Goal: Transaction & Acquisition: Book appointment/travel/reservation

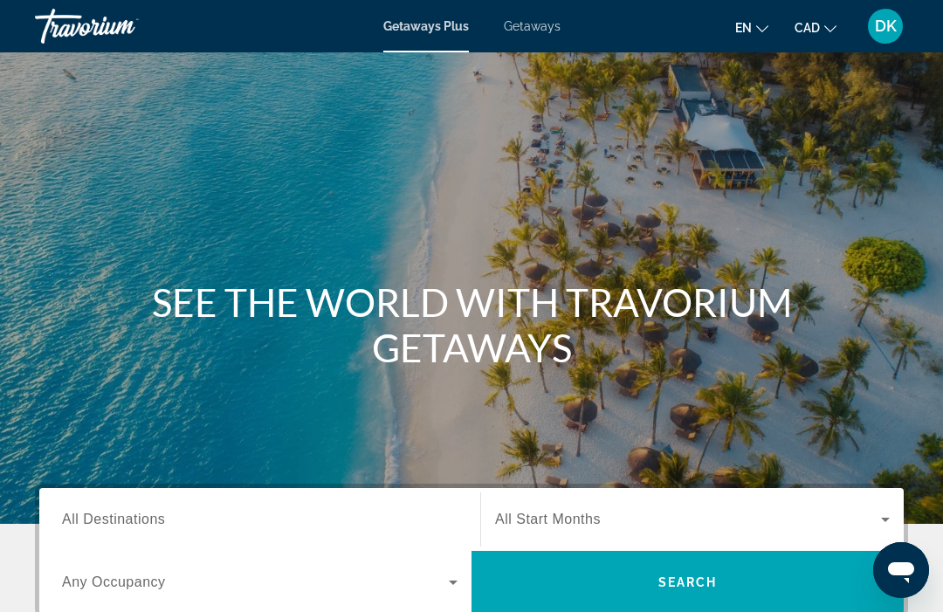
click at [538, 33] on span "Getaways" at bounding box center [532, 26] width 57 height 14
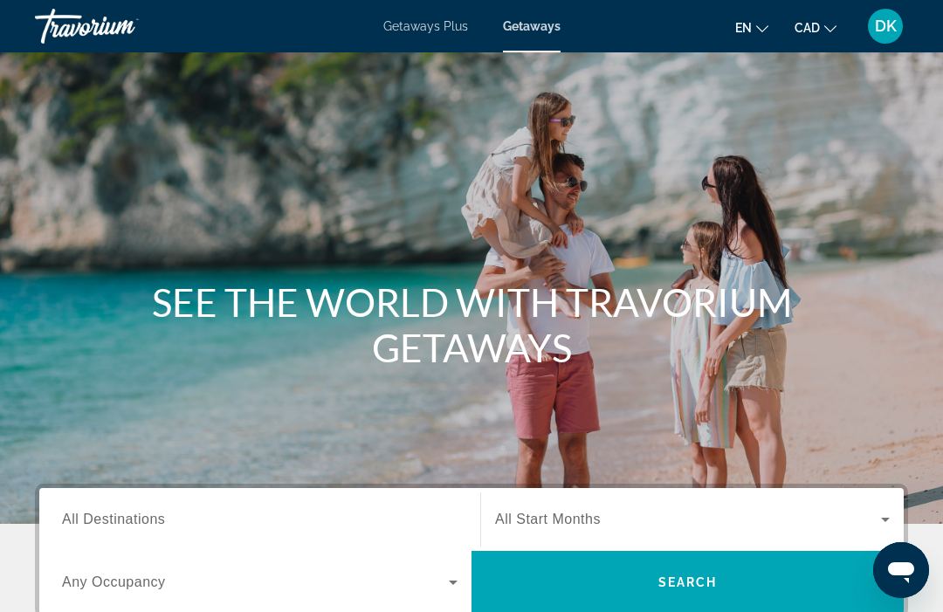
click at [147, 525] on span "All Destinations" at bounding box center [113, 519] width 103 height 15
click at [147, 525] on input "Destination All Destinations" at bounding box center [260, 520] width 396 height 21
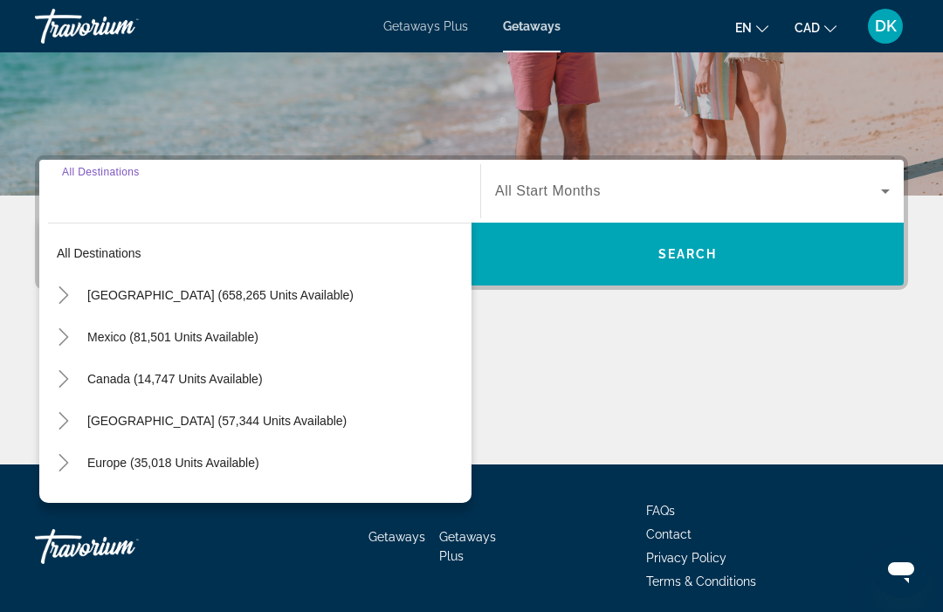
scroll to position [395, 0]
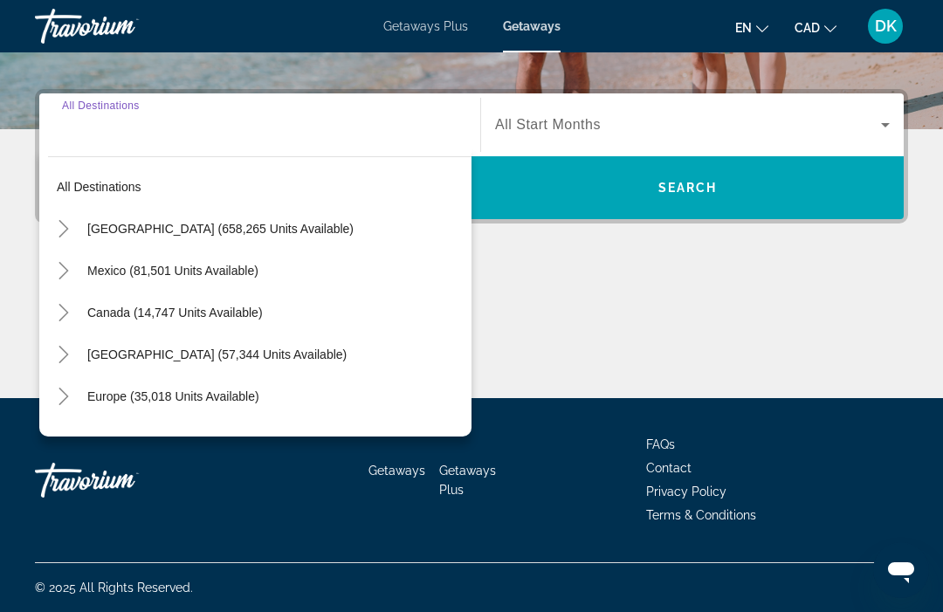
click at [73, 397] on mat-icon "Toggle Europe (35,018 units available)" at bounding box center [63, 397] width 31 height 31
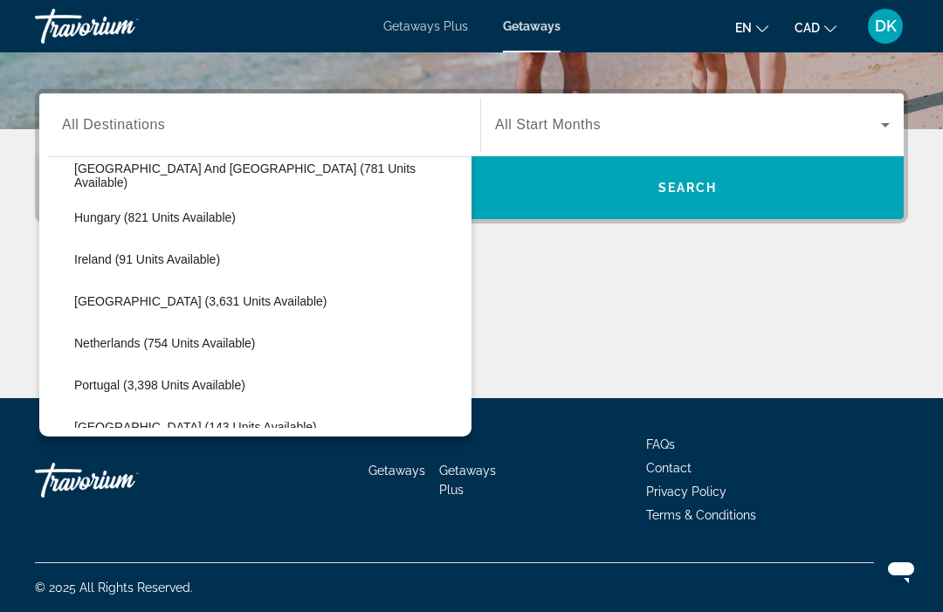
scroll to position [633, 0]
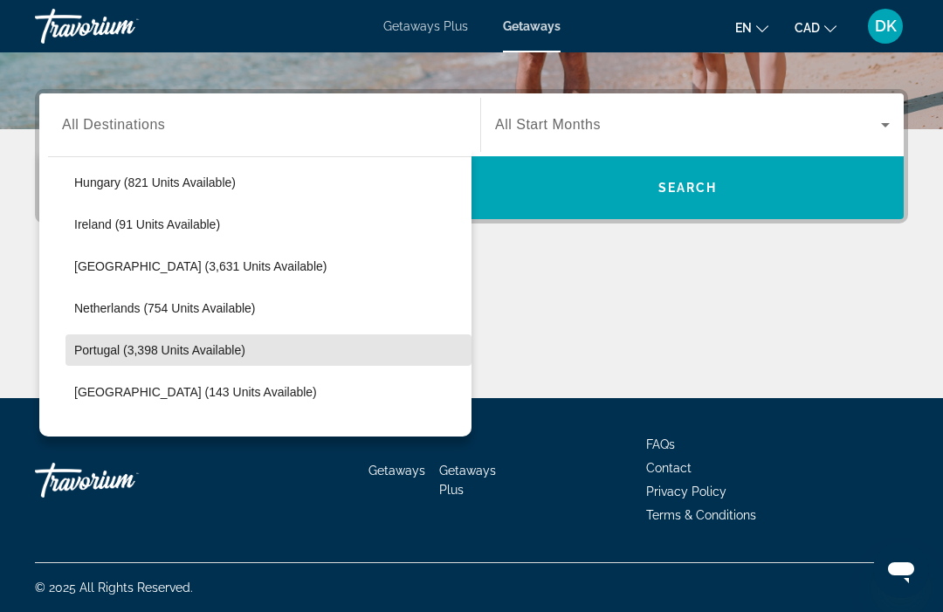
click at [200, 349] on span "Portugal (3,398 units available)" at bounding box center [159, 350] width 171 height 14
type input "**********"
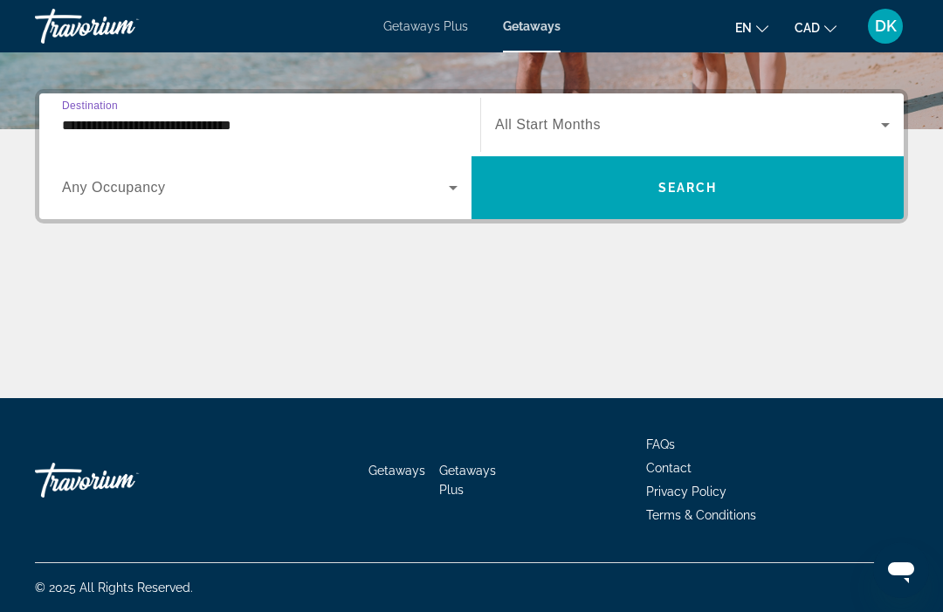
click at [452, 191] on icon "Search widget" at bounding box center [453, 187] width 21 height 21
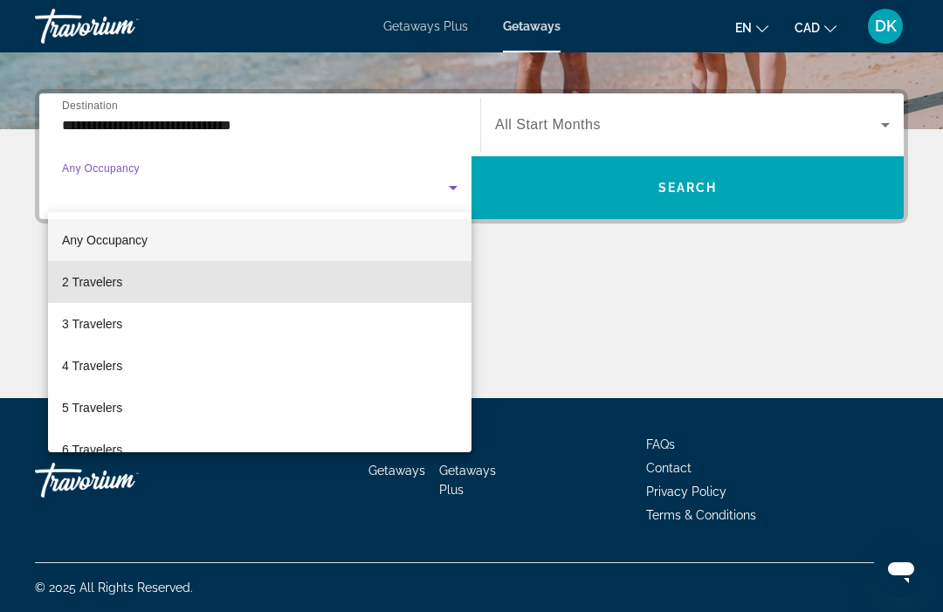
click at [88, 283] on span "2 Travelers" at bounding box center [92, 282] width 60 height 21
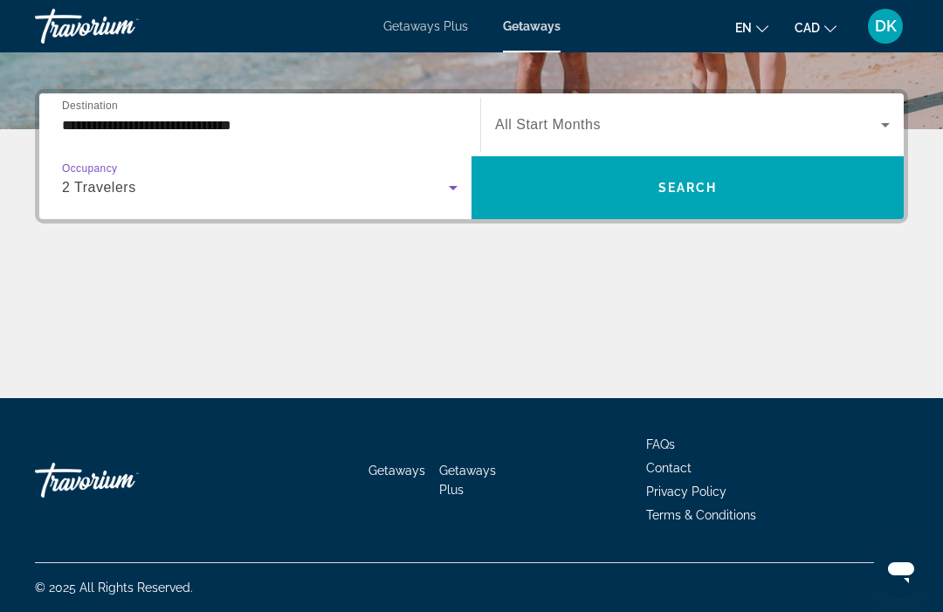
click at [894, 124] on icon "Search widget" at bounding box center [885, 124] width 21 height 21
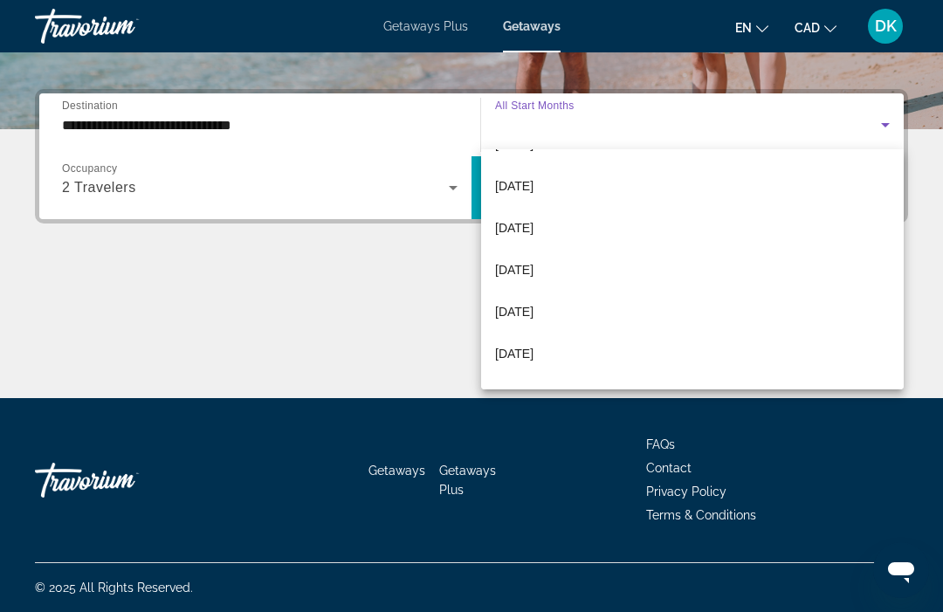
scroll to position [248, 0]
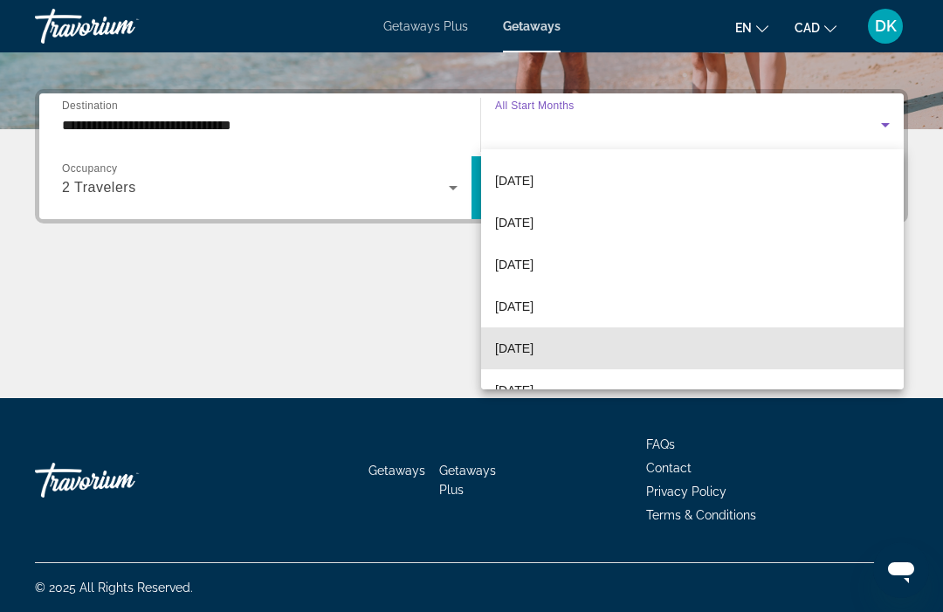
click at [534, 351] on span "June 2026" at bounding box center [514, 348] width 38 height 21
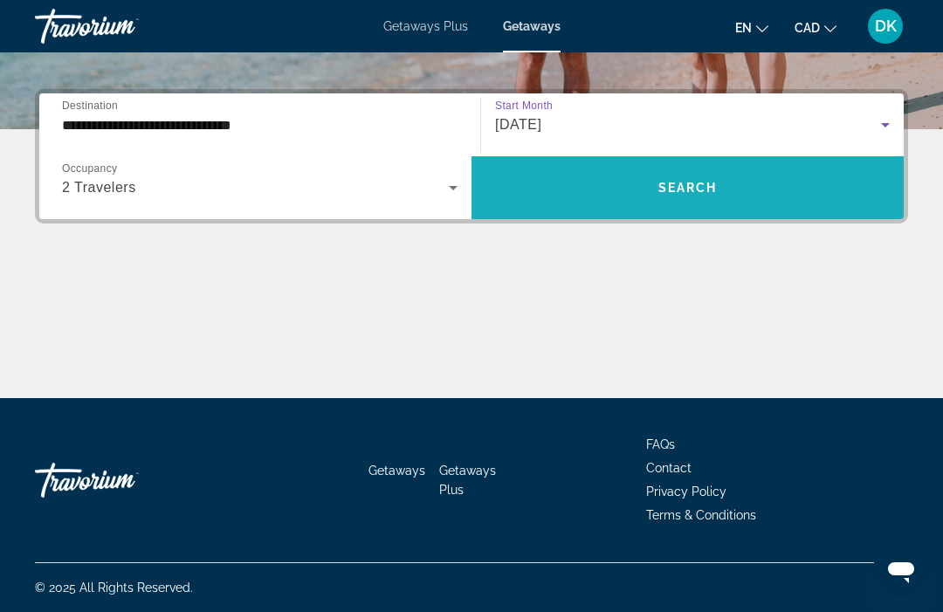
click at [678, 192] on span "Search" at bounding box center [687, 188] width 59 height 14
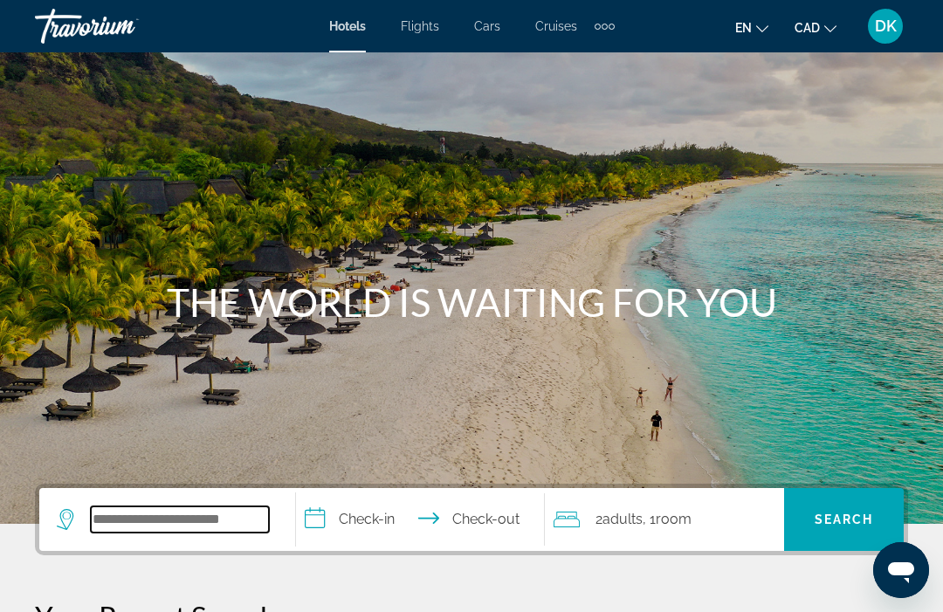
click at [108, 530] on input "Search widget" at bounding box center [180, 519] width 178 height 26
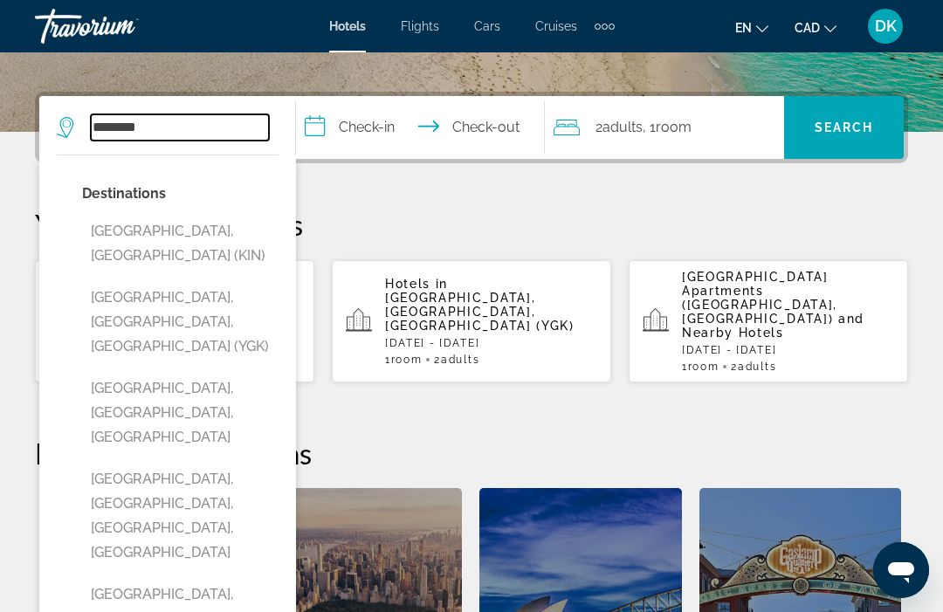
scroll to position [391, 0]
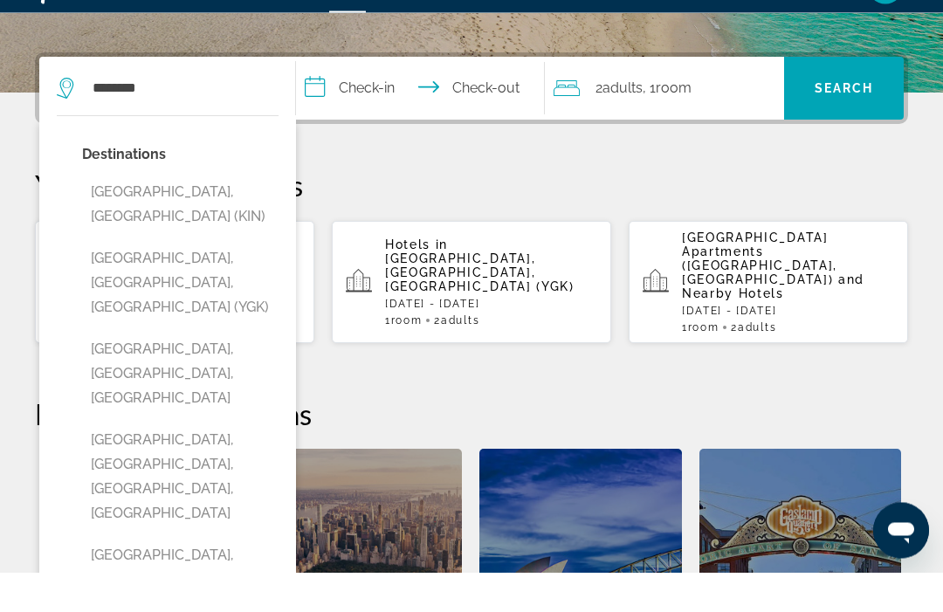
click at [176, 282] on button "[GEOGRAPHIC_DATA], [GEOGRAPHIC_DATA], [GEOGRAPHIC_DATA] (YGK)" at bounding box center [180, 323] width 196 height 82
type input "**********"
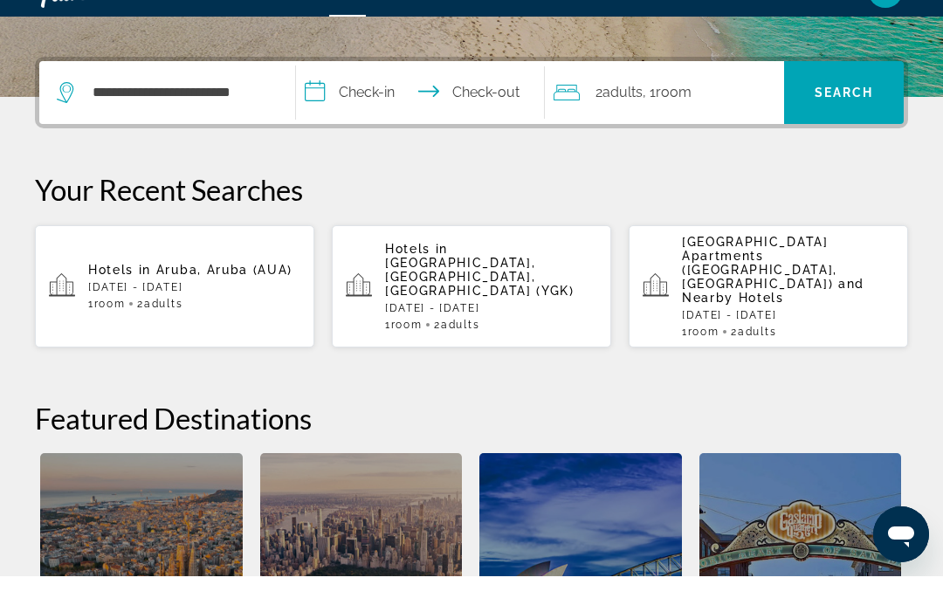
click at [331, 97] on input "**********" at bounding box center [423, 131] width 255 height 68
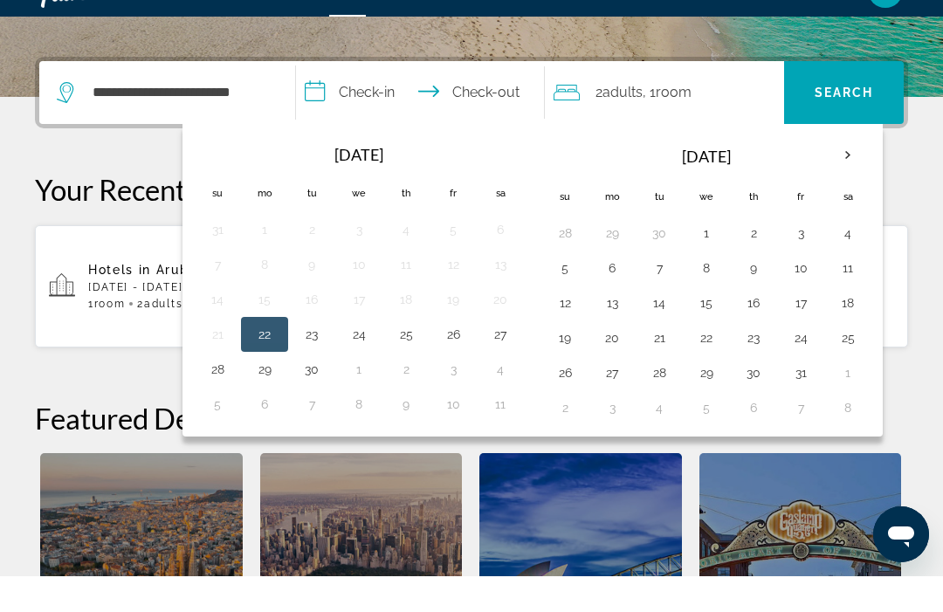
scroll to position [427, 0]
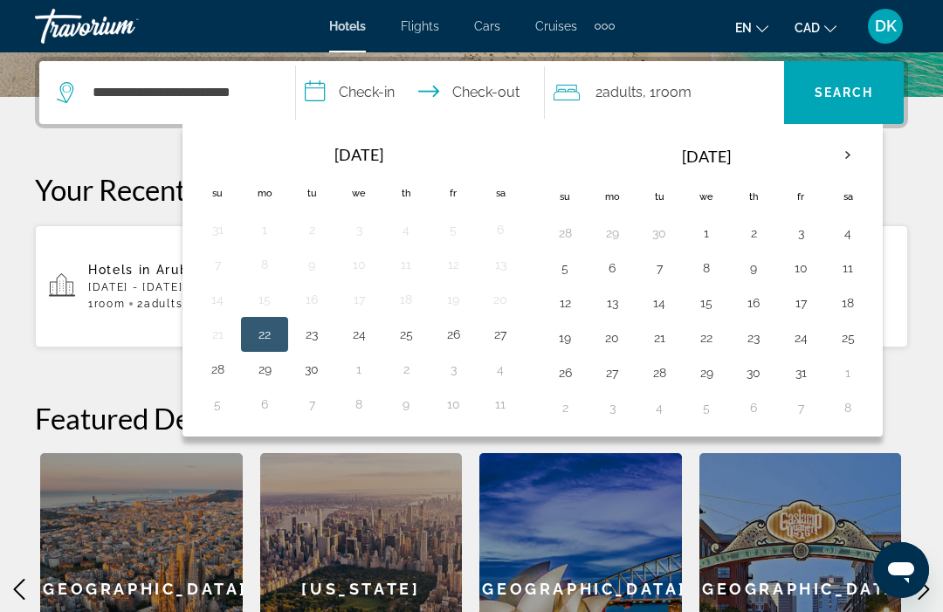
click at [851, 334] on button "25" at bounding box center [848, 338] width 28 height 24
click at [568, 375] on button "26" at bounding box center [565, 373] width 28 height 24
type input "**********"
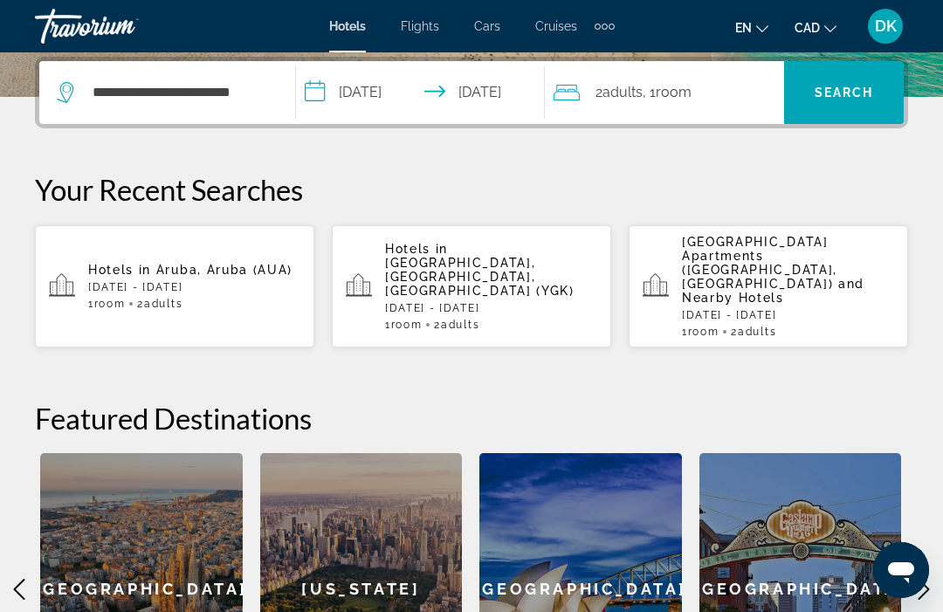
click at [851, 93] on span "Search" at bounding box center [844, 93] width 59 height 14
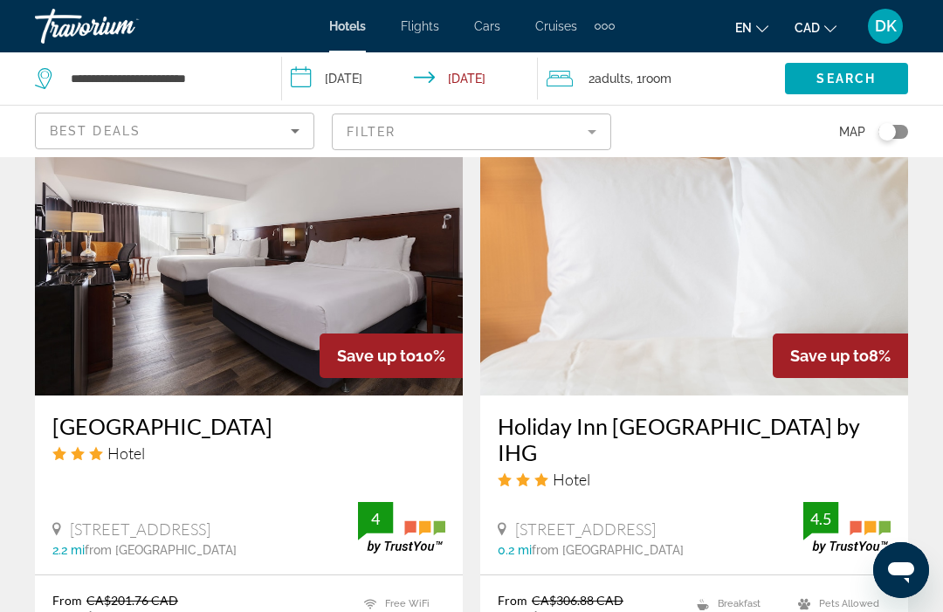
scroll to position [1442, 0]
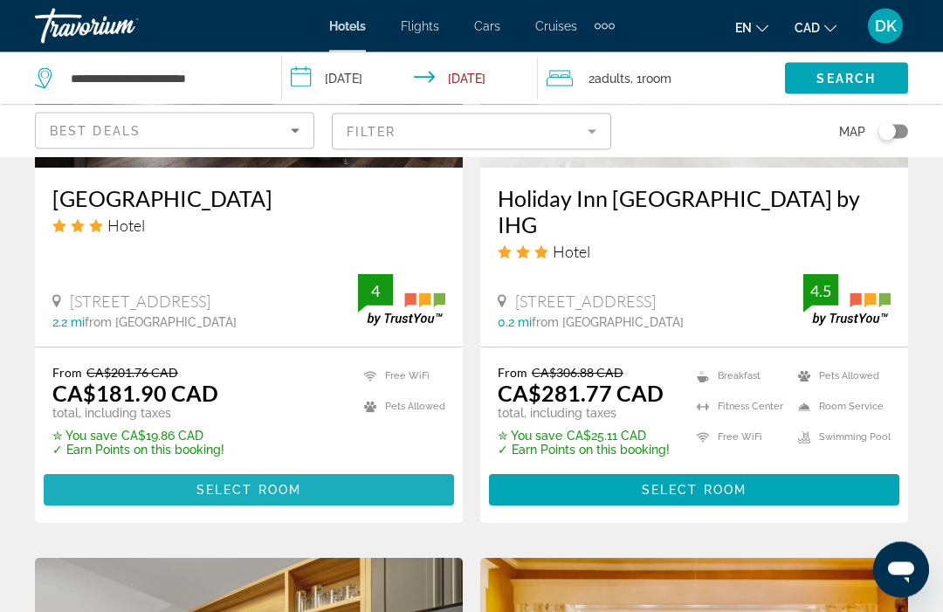
click at [279, 484] on span "Select Room" at bounding box center [248, 491] width 105 height 14
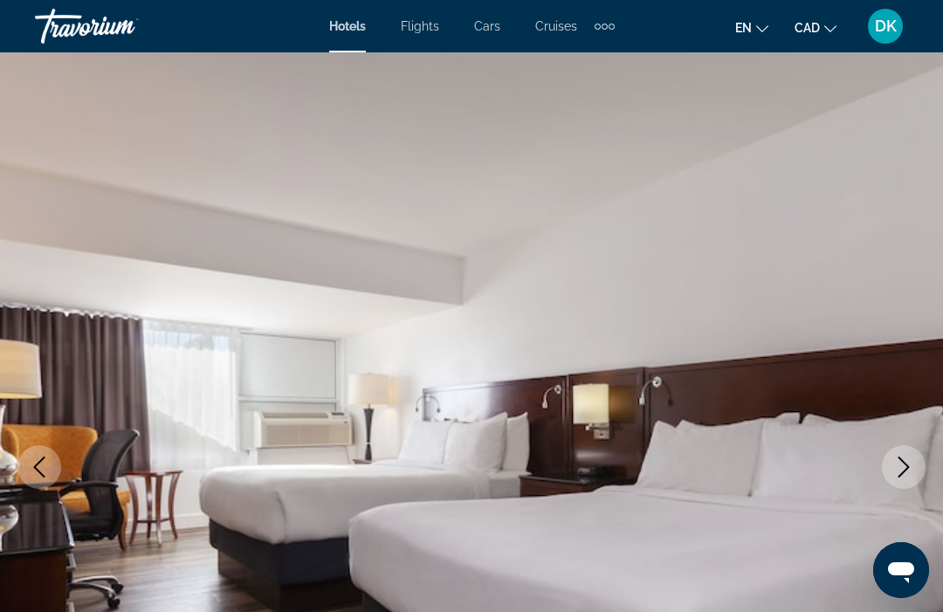
click at [448, 445] on img "Main content" at bounding box center [471, 467] width 943 height 830
click at [887, 383] on img "Main content" at bounding box center [471, 467] width 943 height 830
click at [916, 458] on button "Next image" at bounding box center [904, 467] width 44 height 44
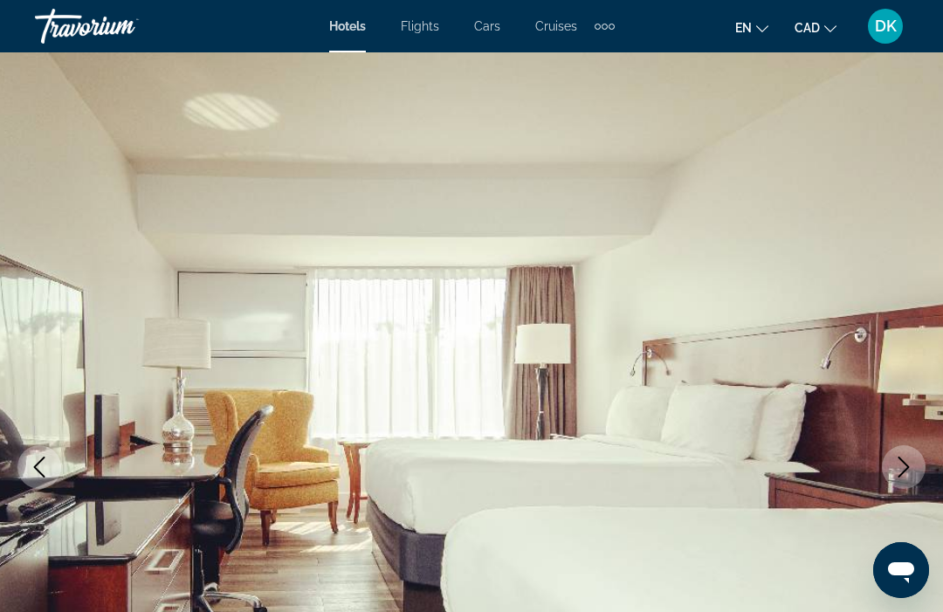
click at [912, 453] on button "Next image" at bounding box center [904, 467] width 44 height 44
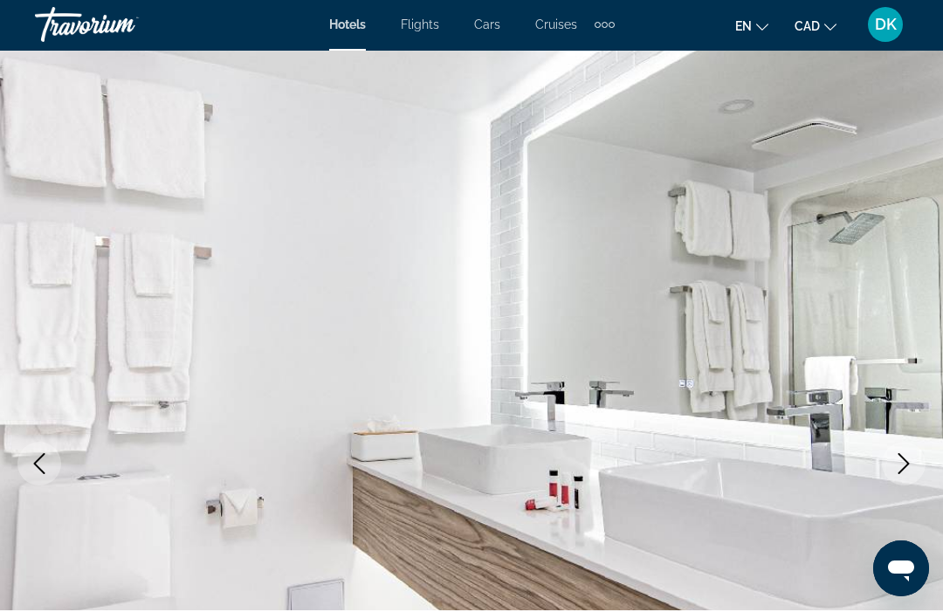
scroll to position [3, 0]
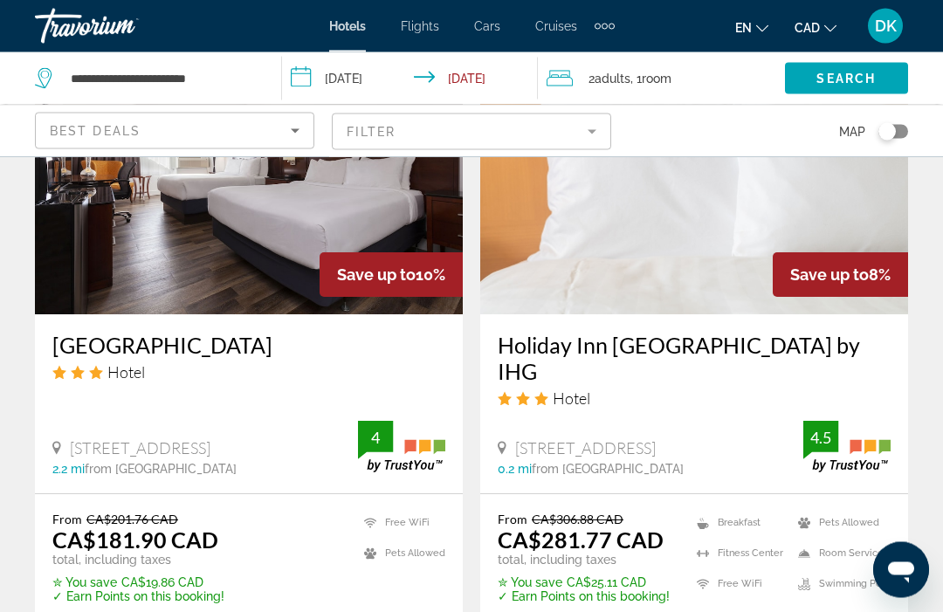
scroll to position [1524, 0]
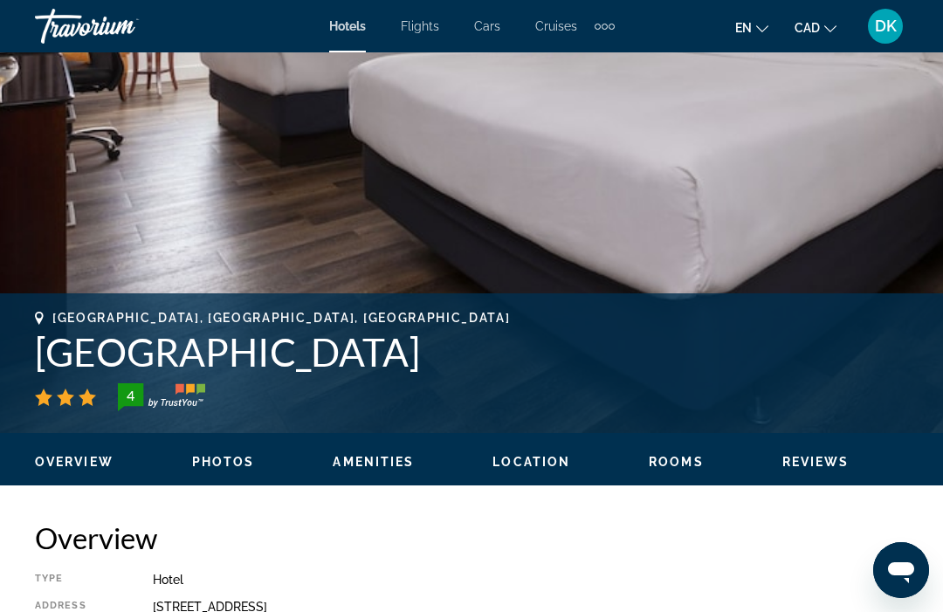
scroll to position [448, 0]
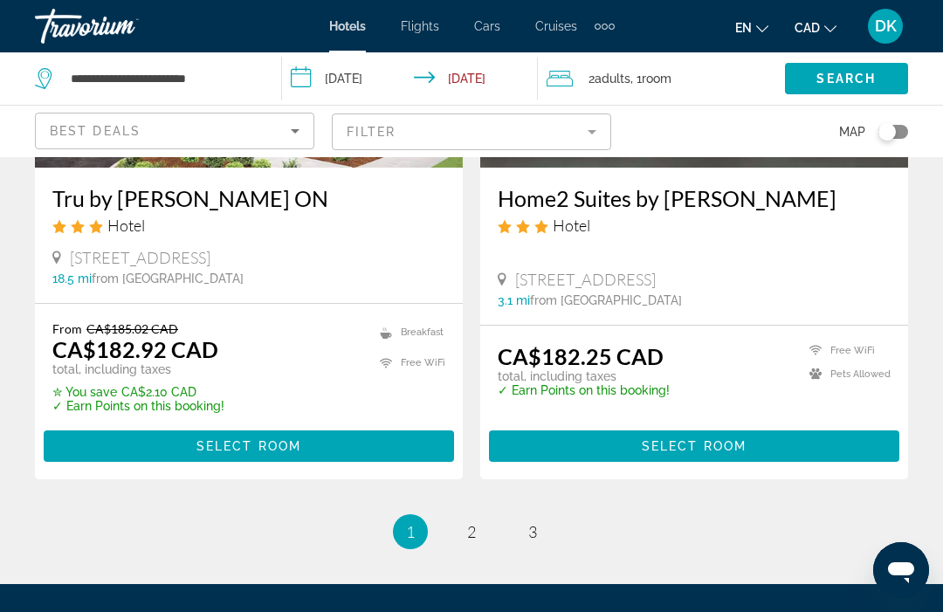
scroll to position [3781, 0]
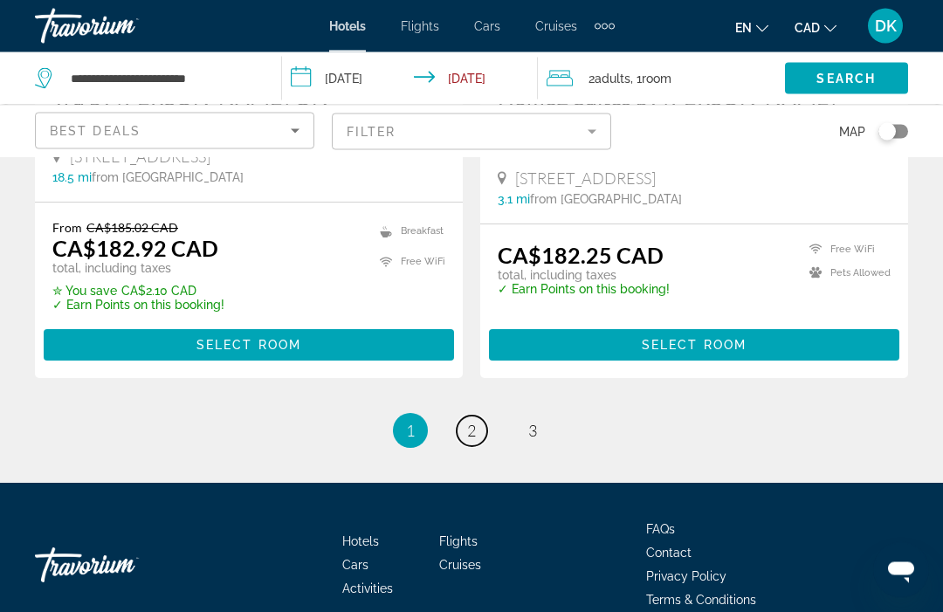
click at [477, 417] on link "page 2" at bounding box center [472, 432] width 31 height 31
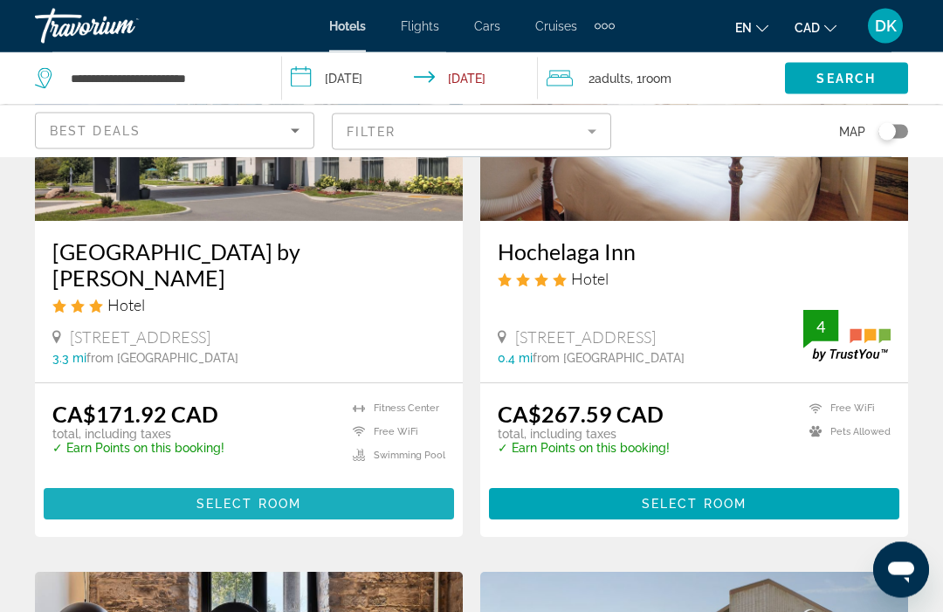
scroll to position [925, 0]
click at [265, 497] on span "Select Room" at bounding box center [248, 504] width 105 height 14
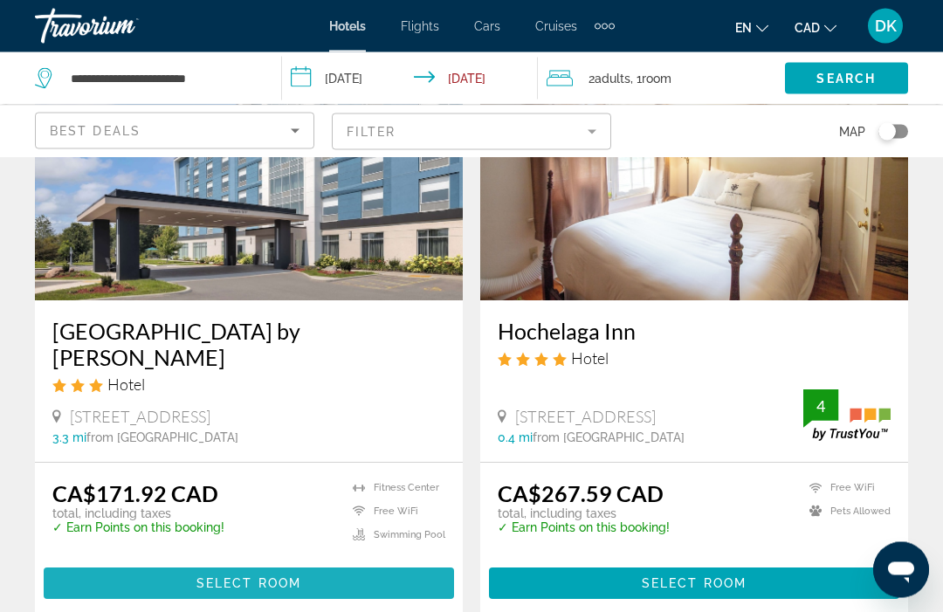
scroll to position [845, 0]
click at [265, 576] on span "Select Room" at bounding box center [248, 583] width 105 height 14
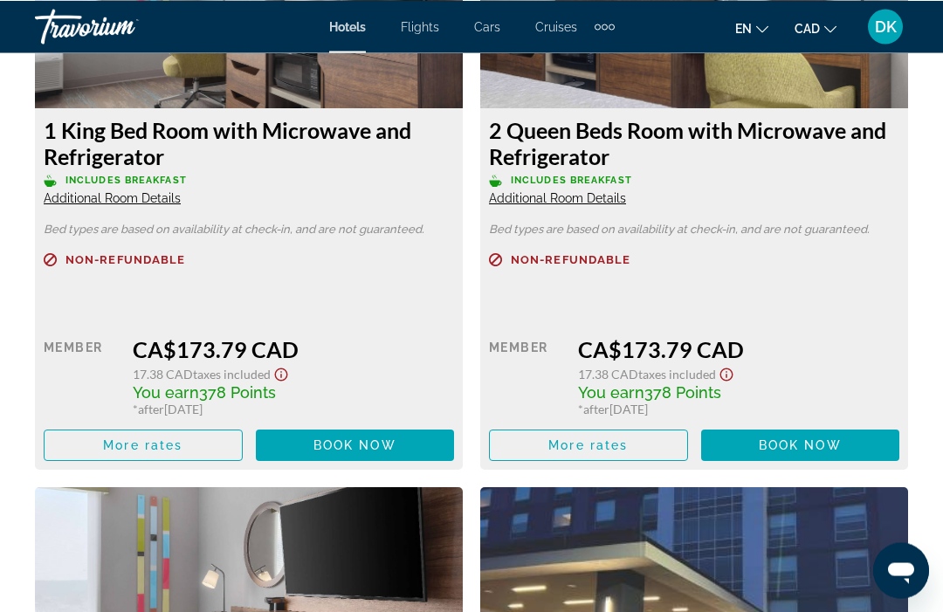
scroll to position [2776, 0]
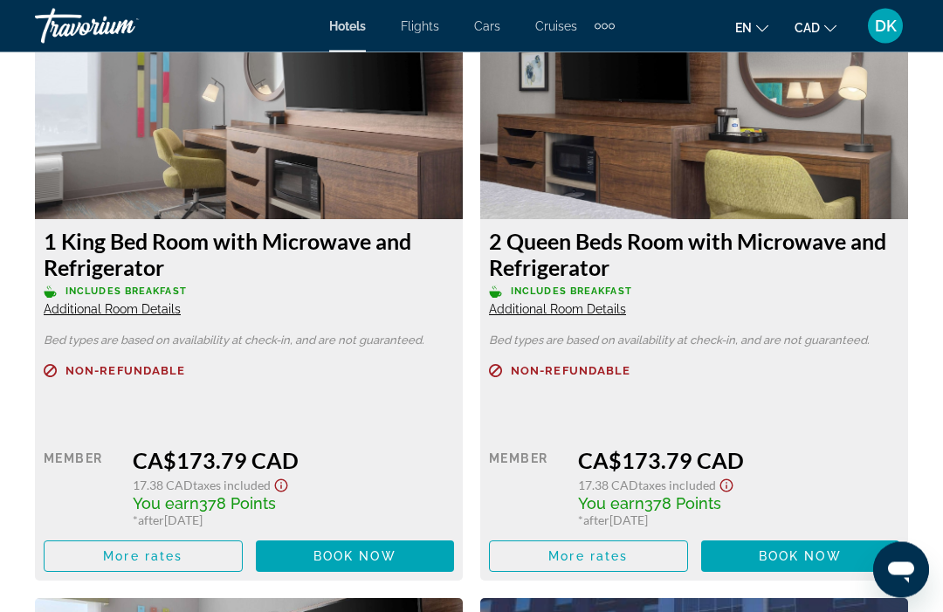
click at [699, 247] on h3 "2 Queen Beds Room with Microwave and Refrigerator" at bounding box center [694, 255] width 410 height 52
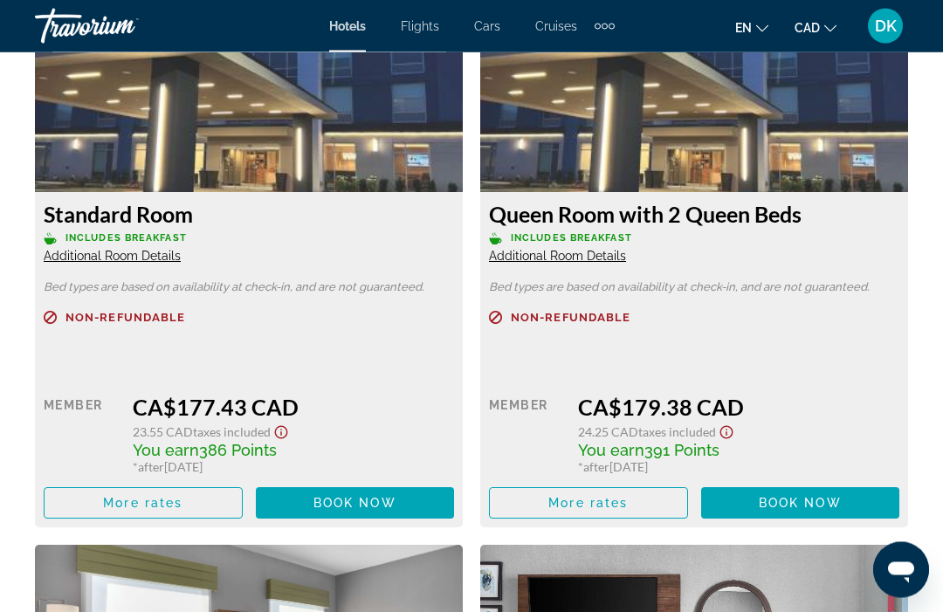
scroll to position [3966, 0]
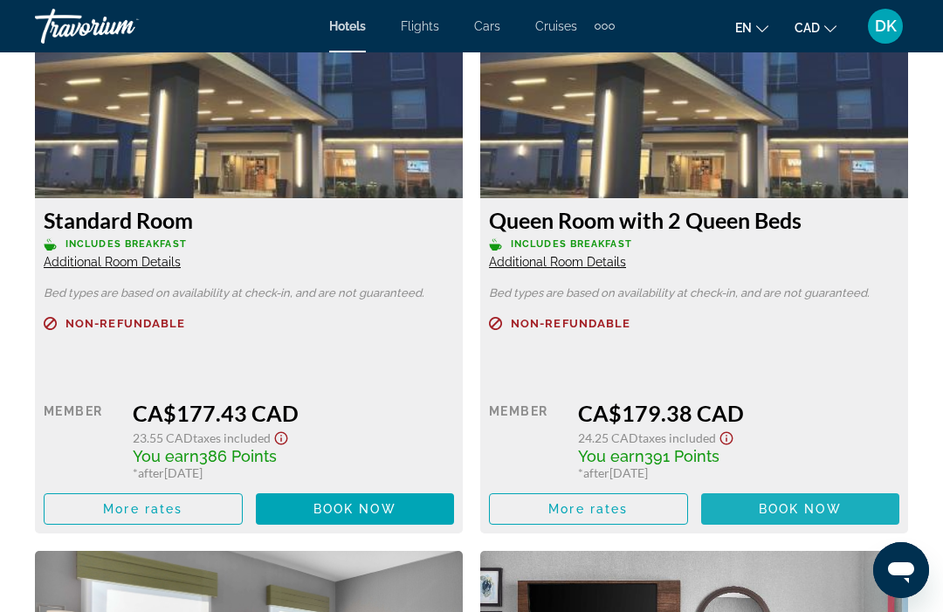
click at [822, 518] on span "Main content" at bounding box center [800, 509] width 199 height 42
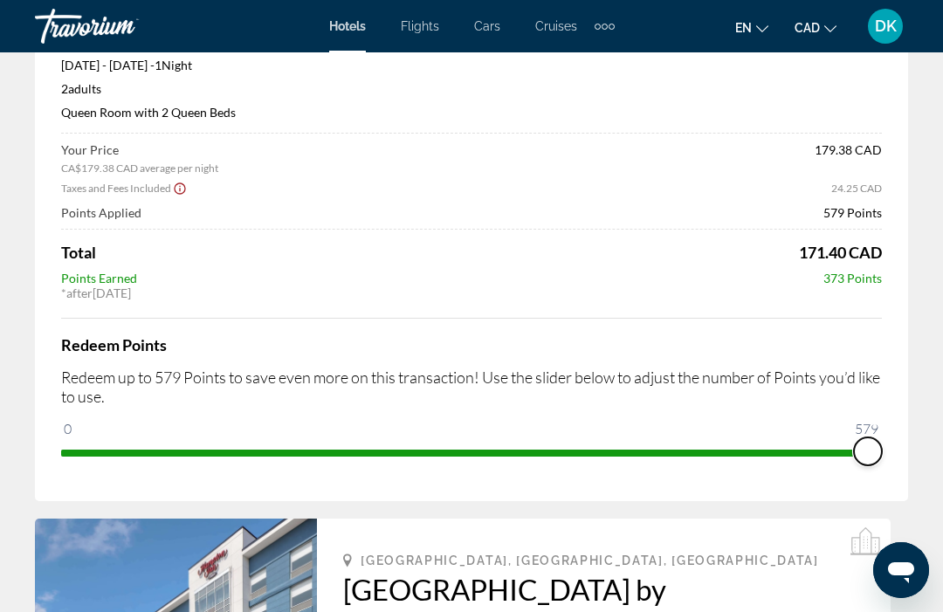
scroll to position [149, 0]
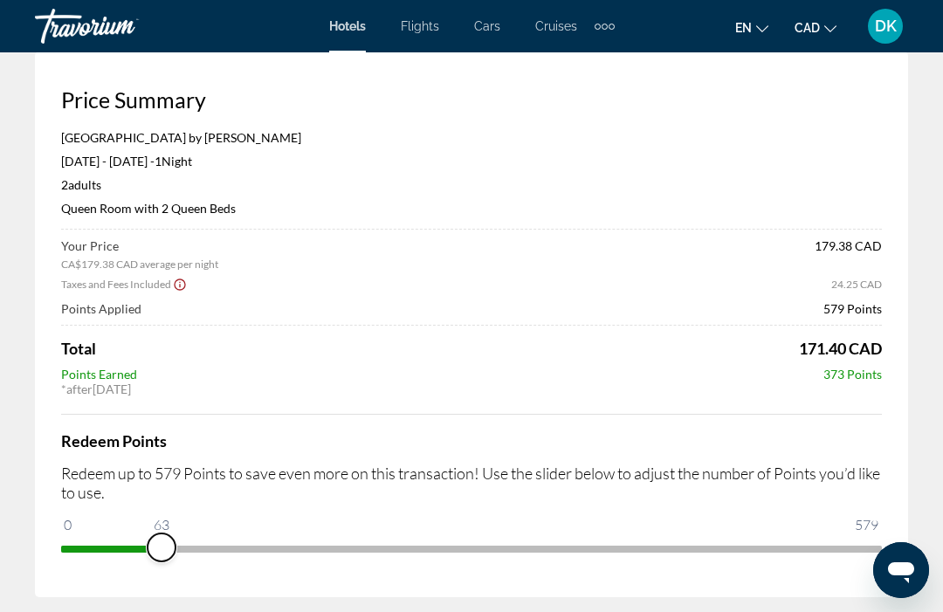
scroll to position [0, 0]
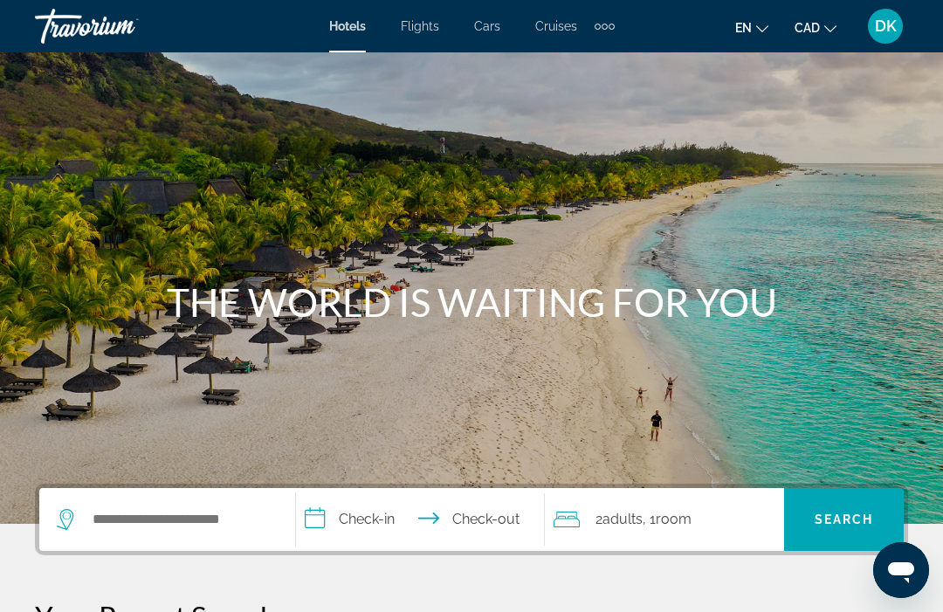
click at [606, 31] on div "Extra navigation items" at bounding box center [605, 26] width 20 height 26
click at [575, 55] on span "Activities" at bounding box center [575, 59] width 51 height 14
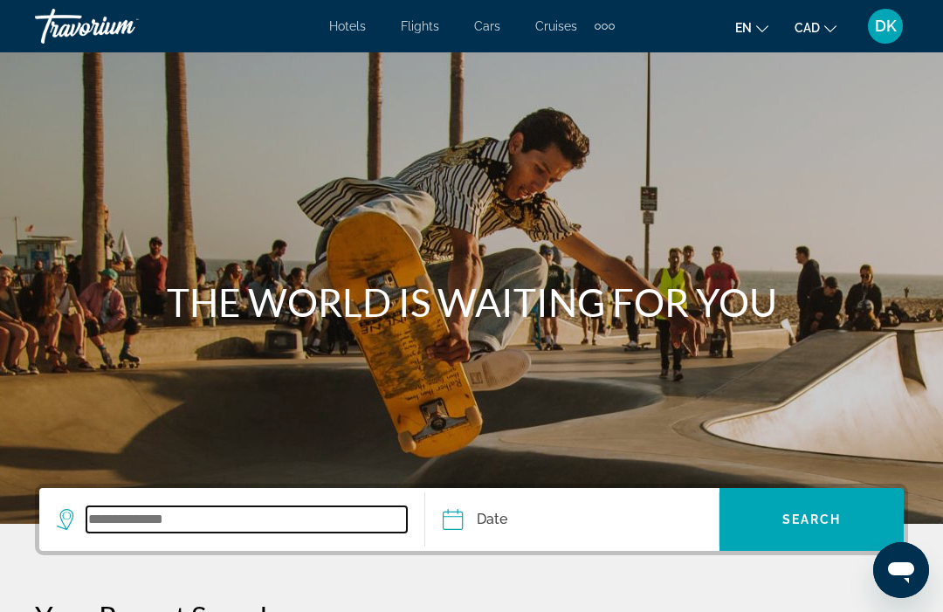
click at [119, 516] on input "Search widget" at bounding box center [246, 519] width 320 height 26
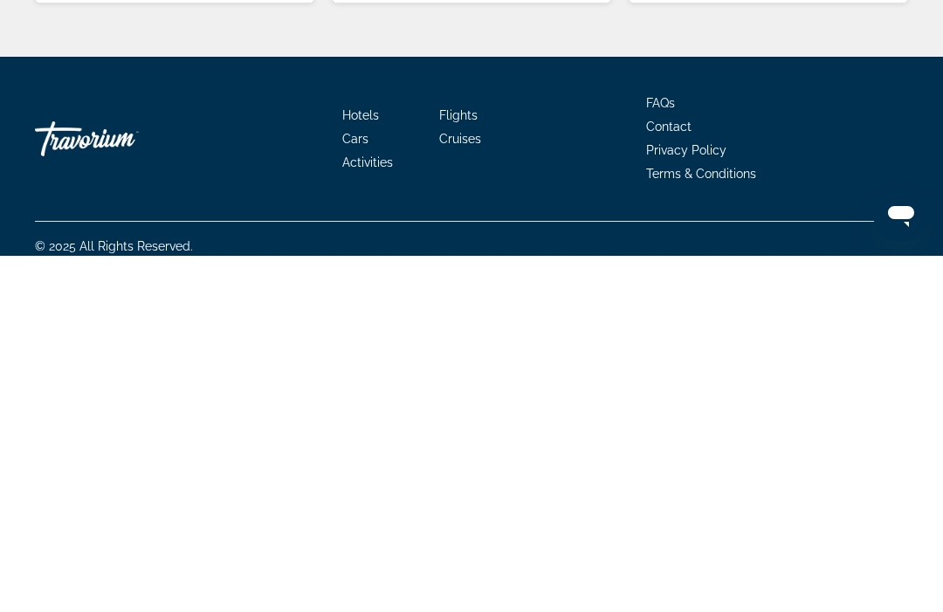
scroll to position [369, 0]
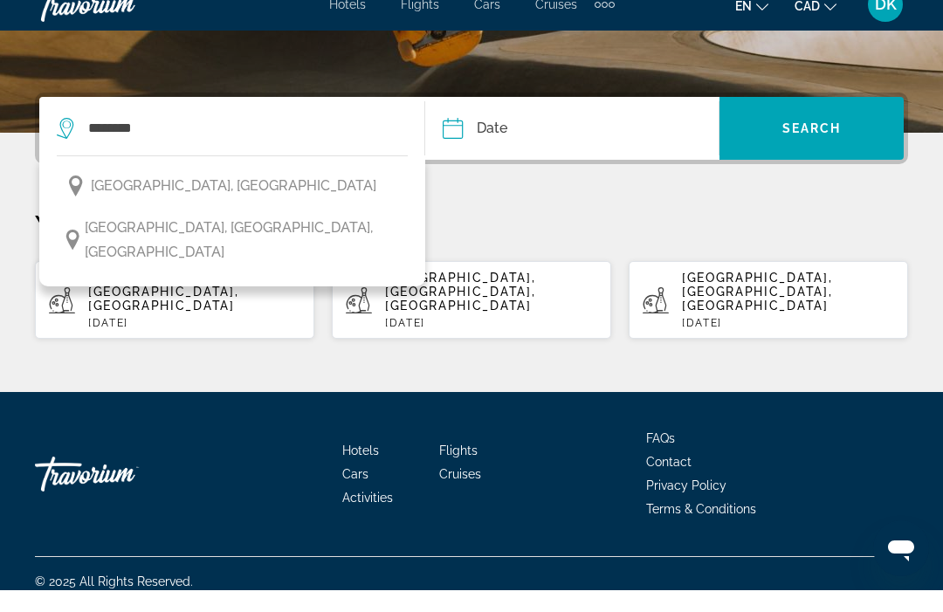
click at [223, 238] on span "[GEOGRAPHIC_DATA], [GEOGRAPHIC_DATA], [GEOGRAPHIC_DATA]" at bounding box center [242, 262] width 314 height 49
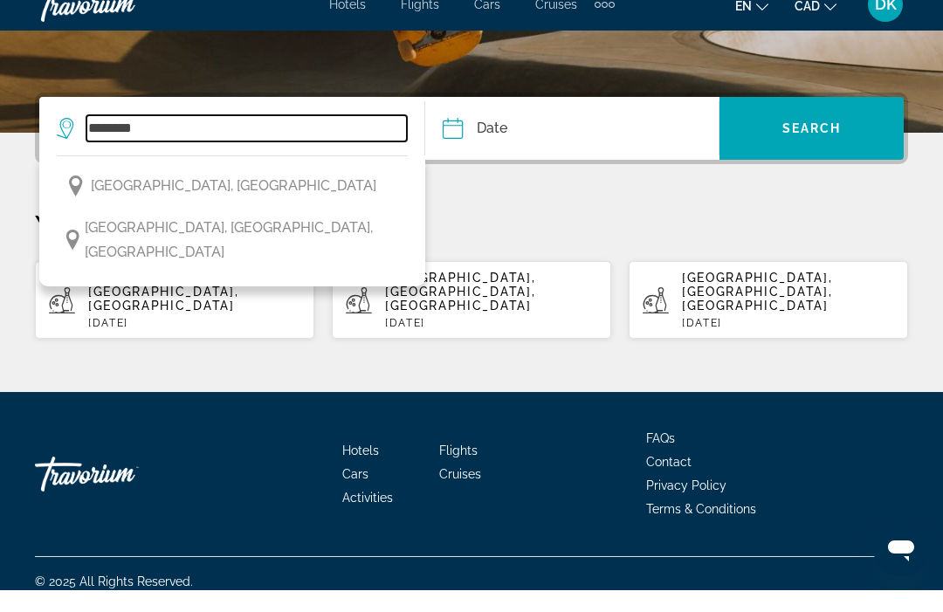
type input "**********"
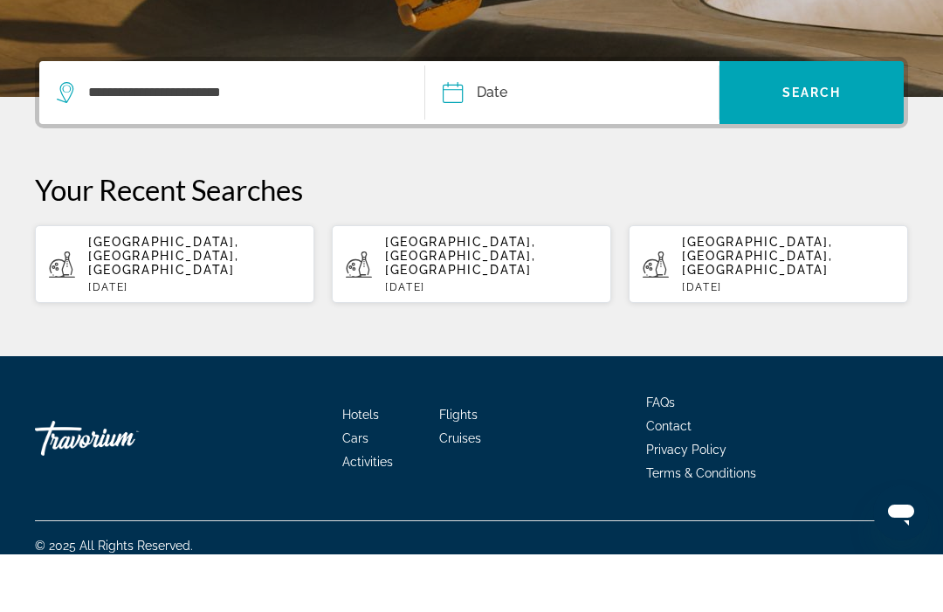
click at [457, 119] on input "Date" at bounding box center [510, 153] width 145 height 68
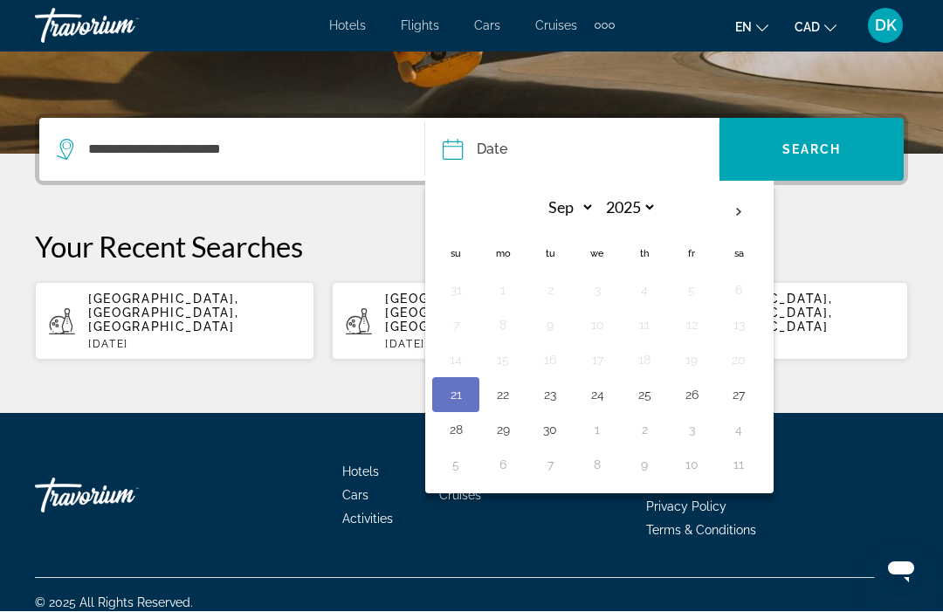
click at [740, 216] on th "Next month" at bounding box center [738, 213] width 47 height 38
select select "*"
click at [740, 399] on button "25" at bounding box center [739, 395] width 28 height 24
type input "**********"
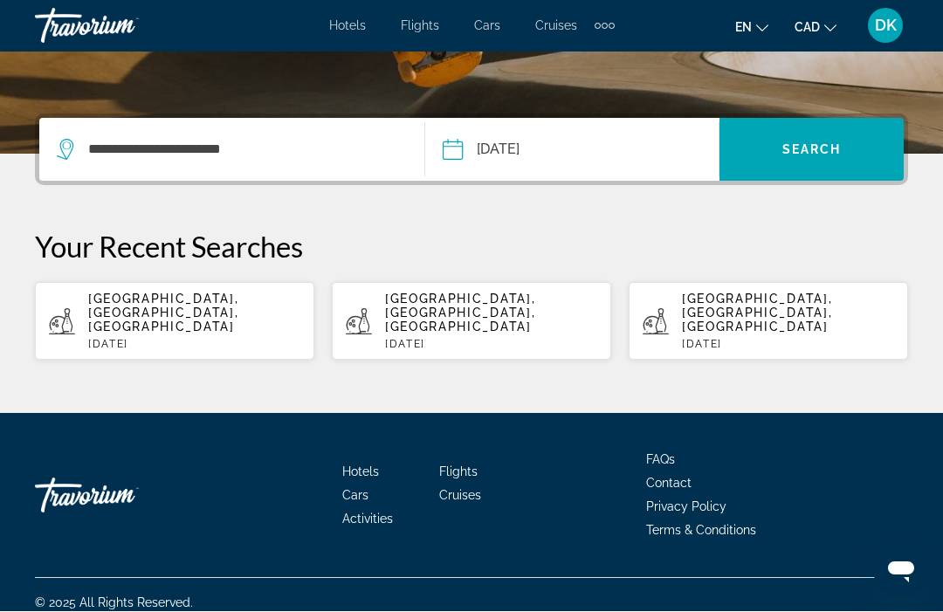
click at [826, 147] on span "Search" at bounding box center [811, 150] width 59 height 14
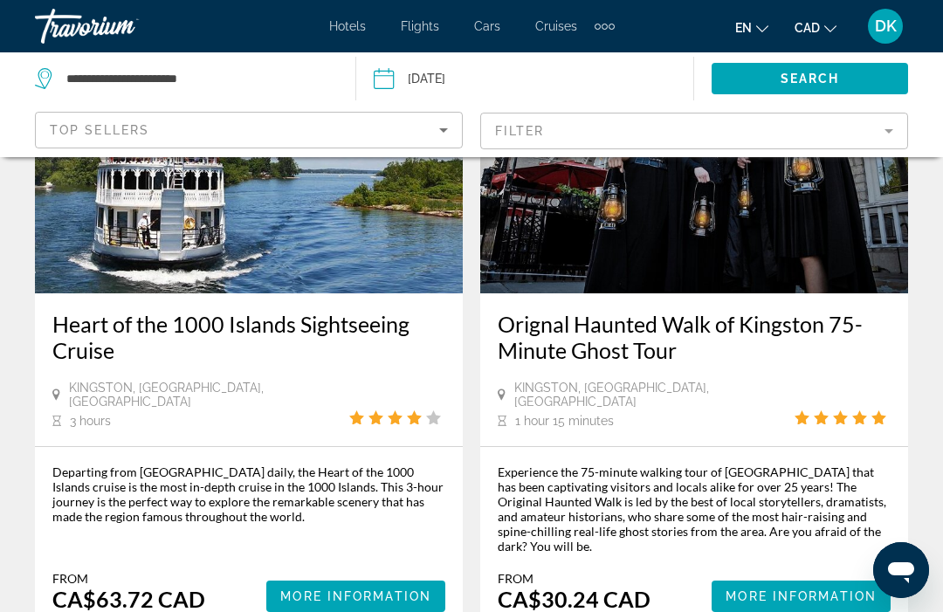
scroll to position [261, 0]
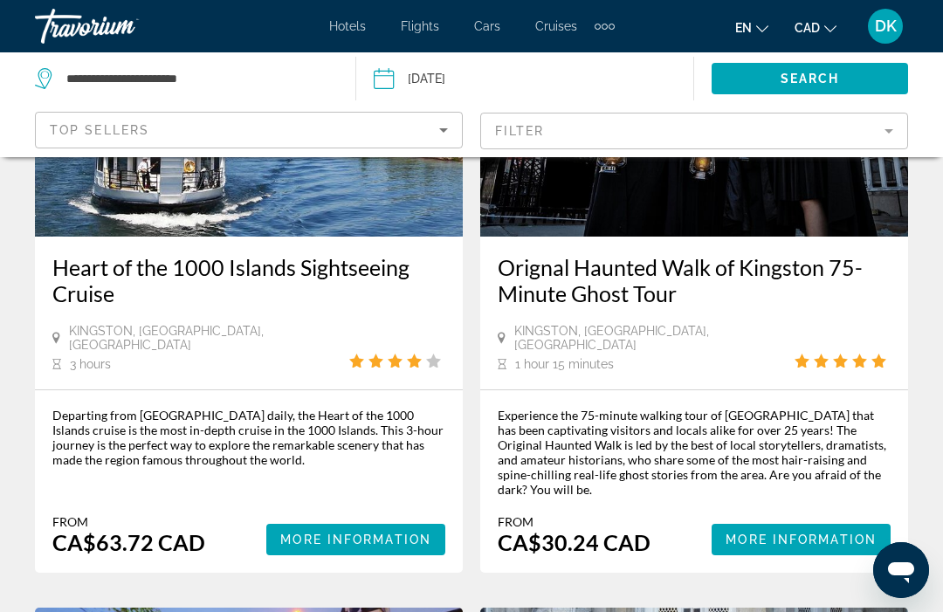
click at [377, 533] on span "More Information" at bounding box center [355, 540] width 151 height 14
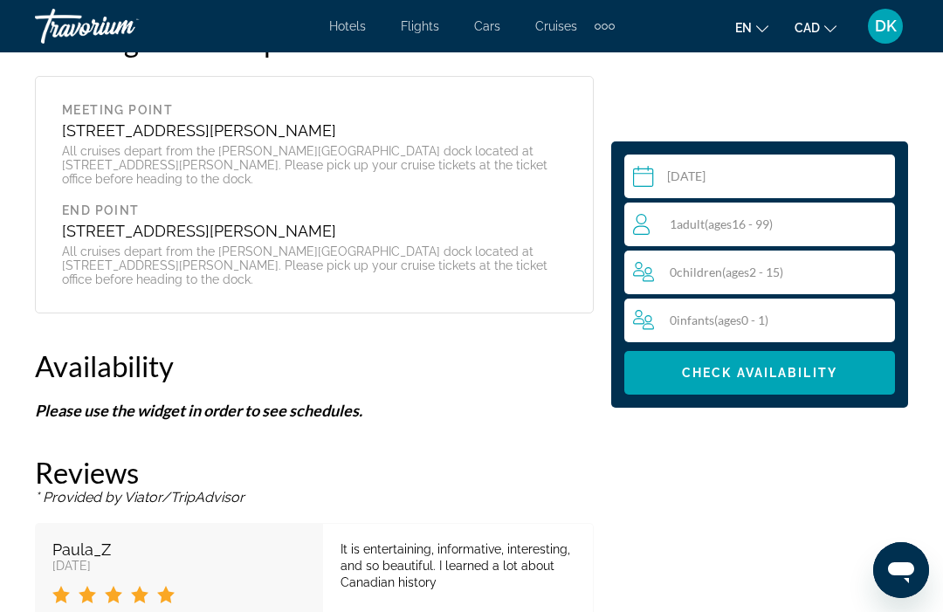
scroll to position [2662, 0]
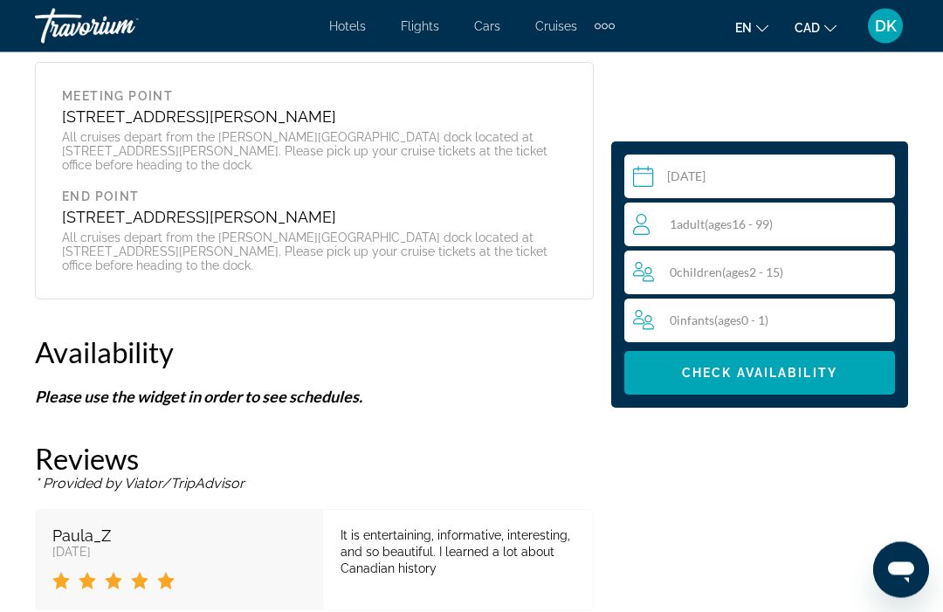
click at [823, 222] on div "1 Adult Adults ( ages [DEMOGRAPHIC_DATA])" at bounding box center [763, 224] width 261 height 21
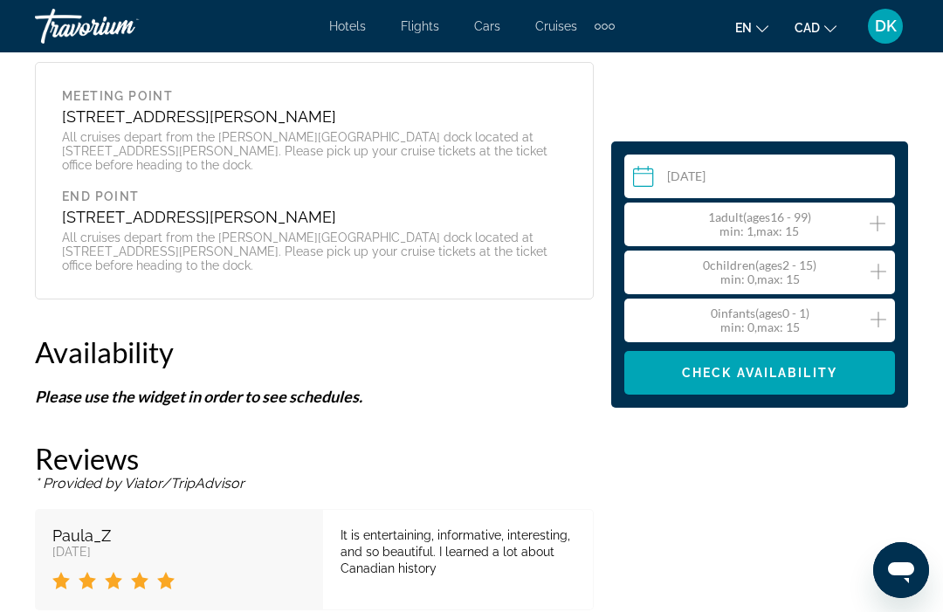
click at [878, 223] on icon "Increment adults" at bounding box center [878, 224] width 16 height 16
click at [879, 224] on icon "Increment adults" at bounding box center [878, 223] width 16 height 21
click at [810, 378] on span "Check Availability" at bounding box center [759, 373] width 155 height 14
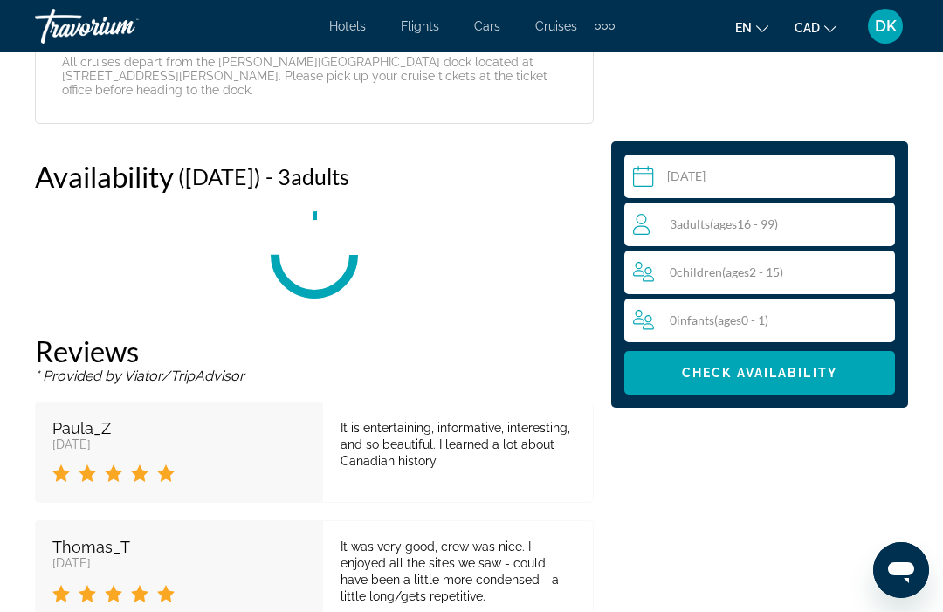
scroll to position [2846, 0]
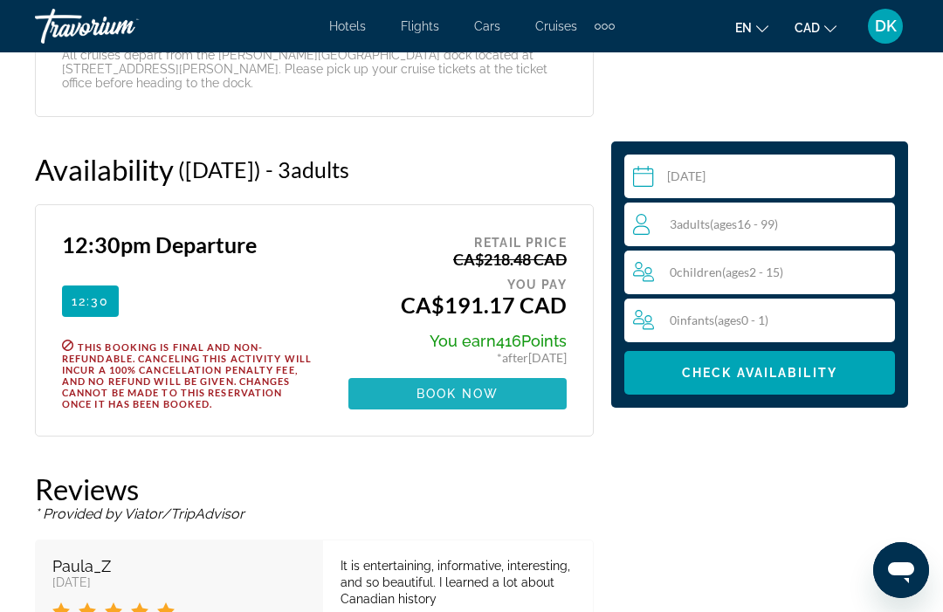
click at [492, 387] on span "Book now" at bounding box center [458, 394] width 83 height 14
